Goal: Task Accomplishment & Management: Use online tool/utility

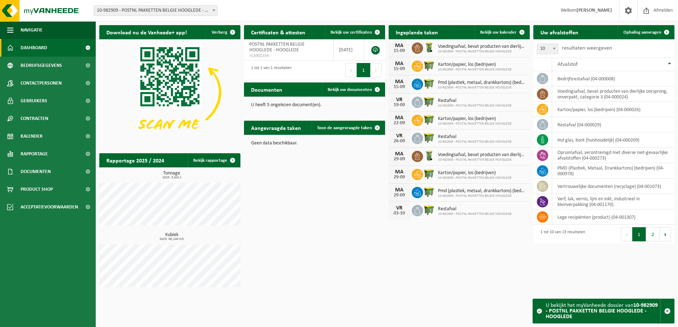
click at [510, 29] on link "Bekijk uw kalender" at bounding box center [501, 32] width 55 height 14
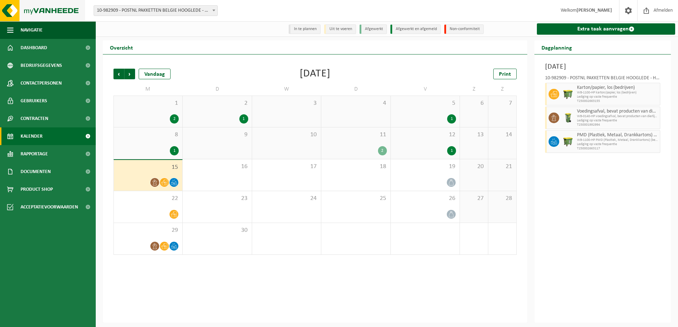
click at [60, 5] on img at bounding box center [42, 10] width 85 height 21
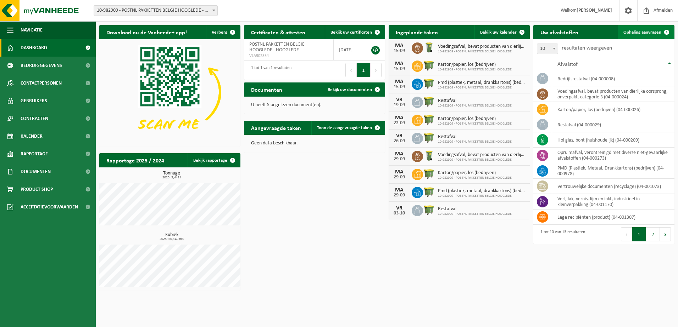
click at [650, 34] on span "Ophaling aanvragen" at bounding box center [642, 32] width 38 height 5
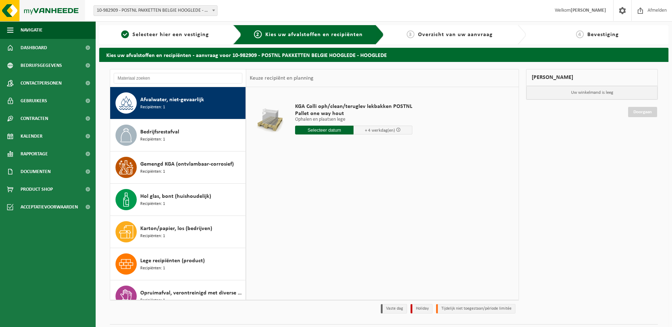
click at [47, 11] on img at bounding box center [42, 10] width 85 height 21
